Goal: Task Accomplishment & Management: Use online tool/utility

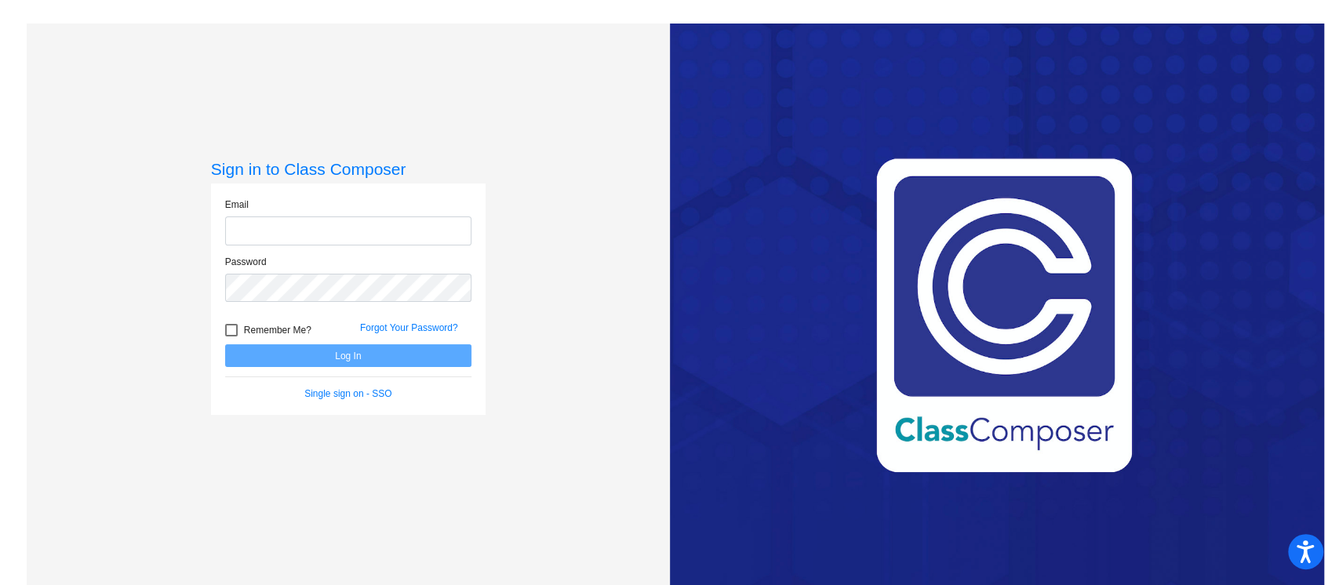
type input "[PERSON_NAME][EMAIL_ADDRESS][PERSON_NAME][DOMAIN_NAME]"
click at [356, 359] on button "Log In" at bounding box center [348, 355] width 246 height 23
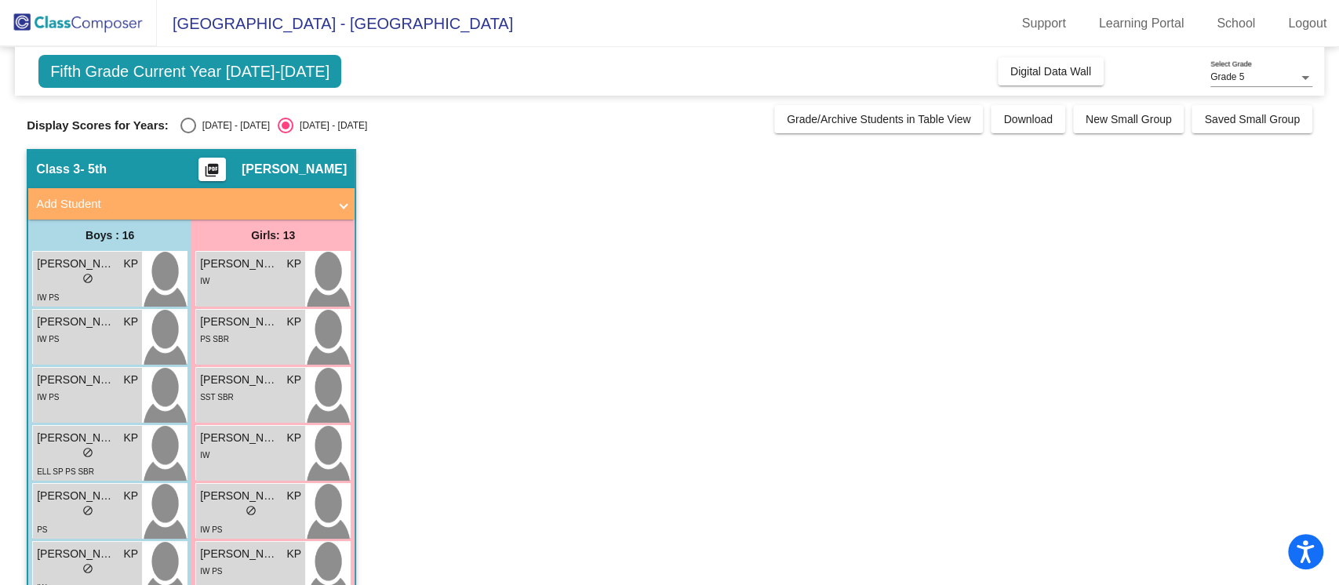
click at [204, 118] on div "[DATE] - [DATE]" at bounding box center [233, 125] width 74 height 14
click at [188, 133] on input "[DATE] - [DATE]" at bounding box center [188, 133] width 1 height 1
radio input "true"
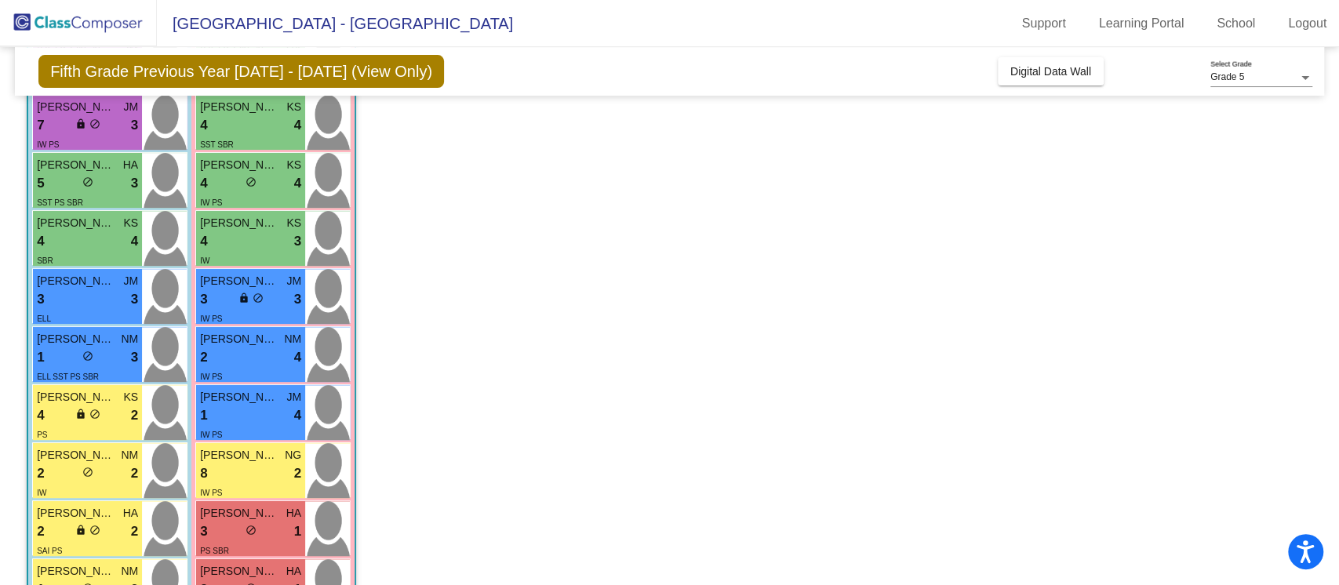
scroll to position [390, 0]
click at [245, 351] on div "2 lock do_not_disturb_alt 4" at bounding box center [250, 357] width 101 height 20
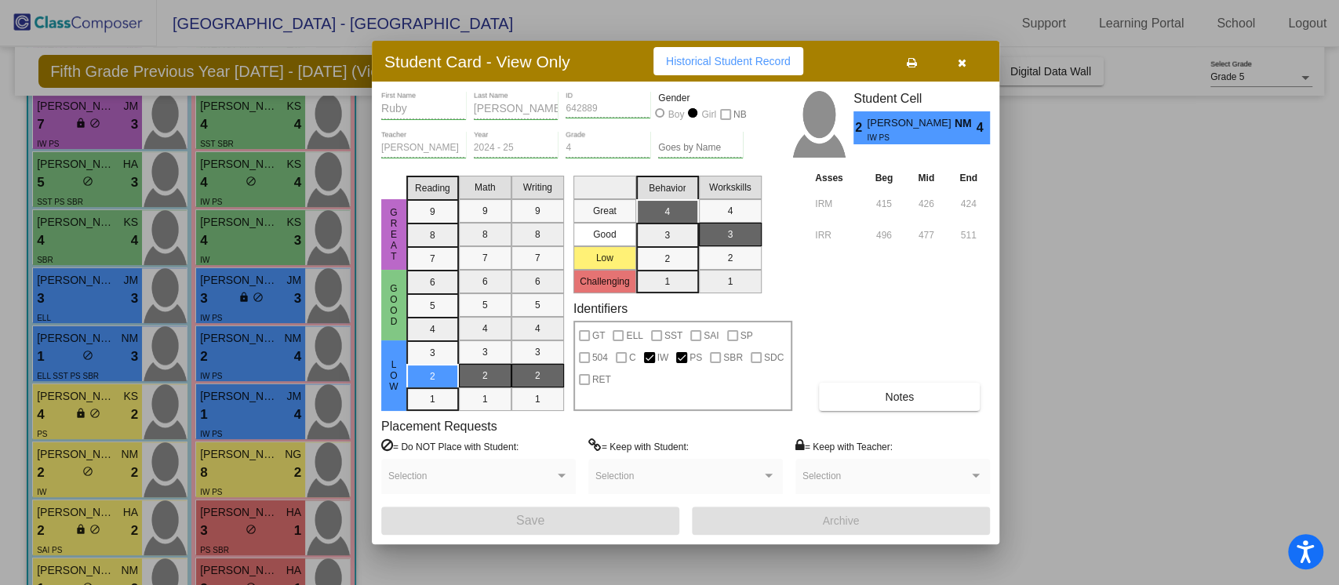
click at [891, 386] on button "Notes" at bounding box center [899, 397] width 161 height 28
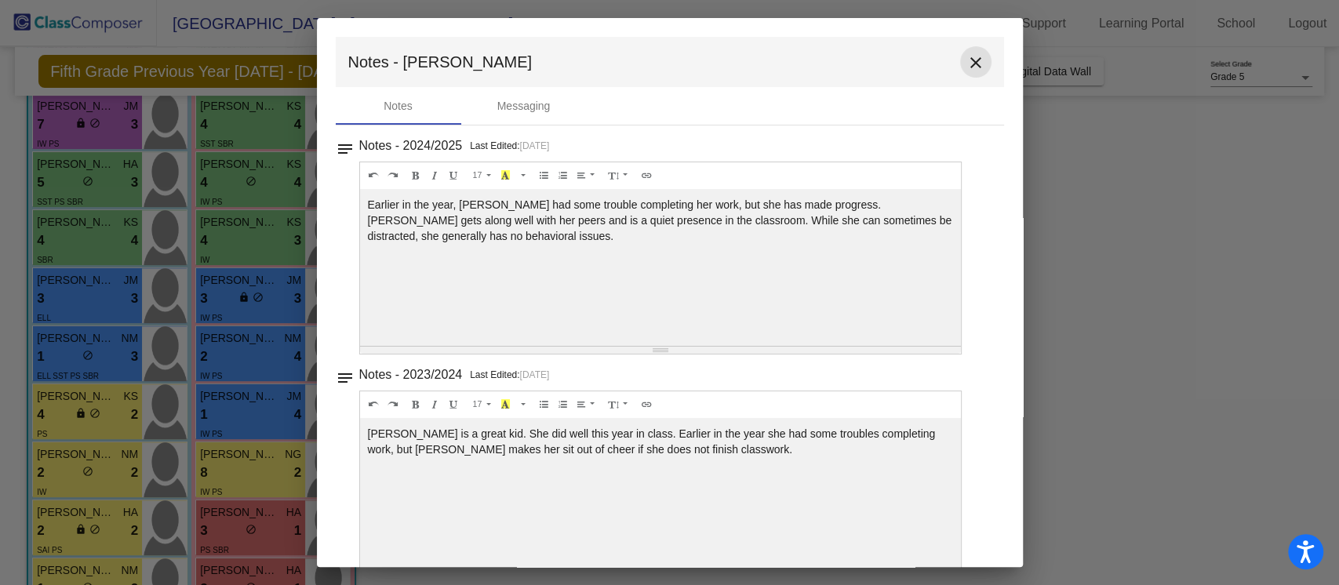
click at [969, 66] on mat-icon "close" at bounding box center [976, 62] width 19 height 19
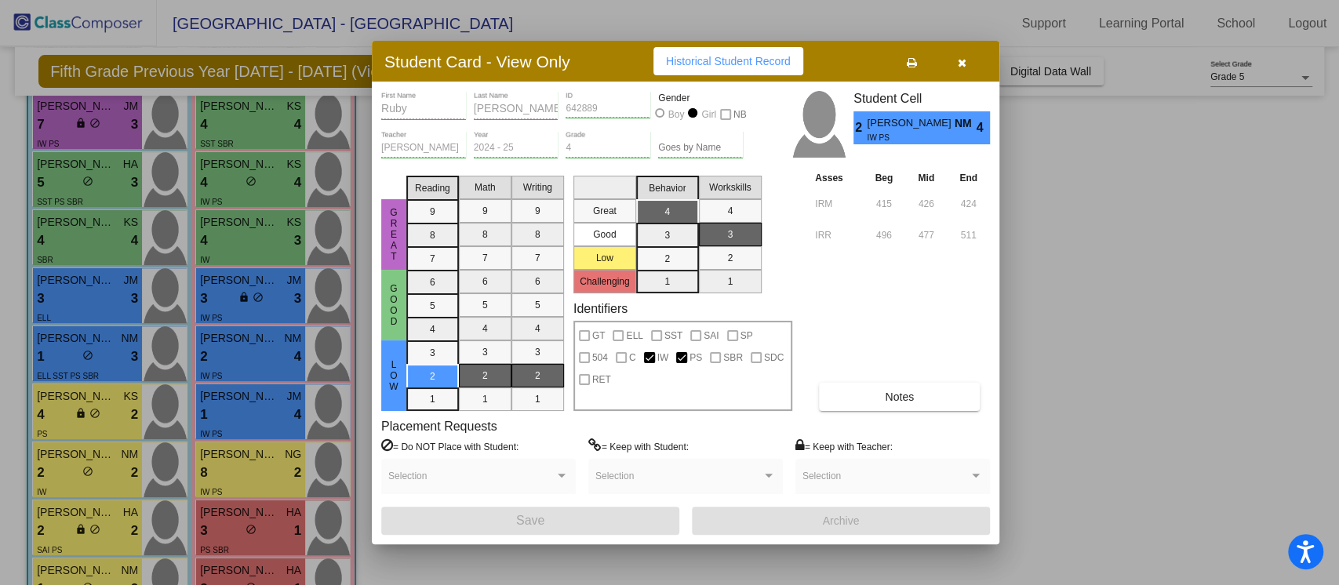
click at [967, 66] on button "button" at bounding box center [962, 61] width 50 height 28
